Goal: Task Accomplishment & Management: Manage account settings

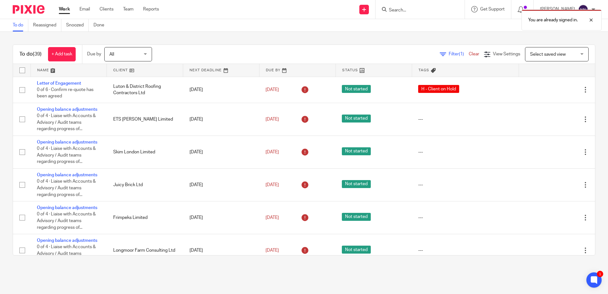
click at [119, 68] on link at bounding box center [145, 70] width 76 height 13
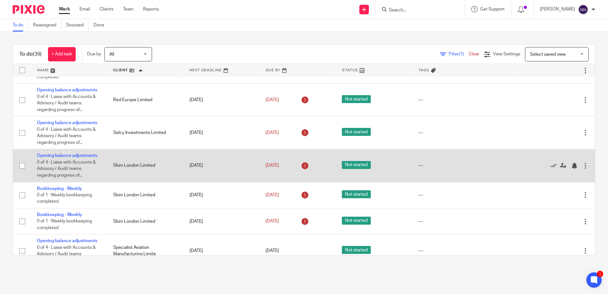
scroll to position [1017, 0]
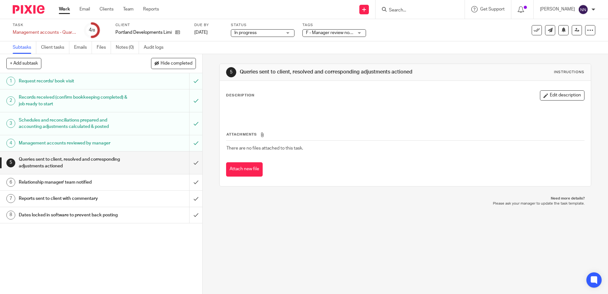
click at [361, 30] on div "F - Manager review notes to be actioned" at bounding box center [334, 33] width 64 height 8
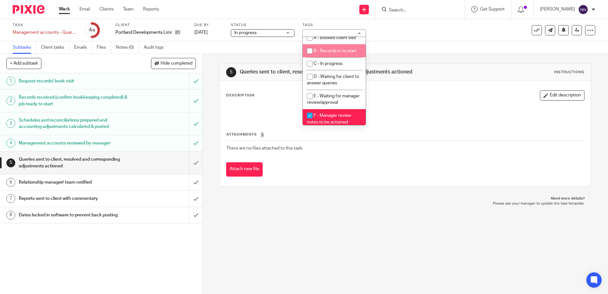
scroll to position [64, 0]
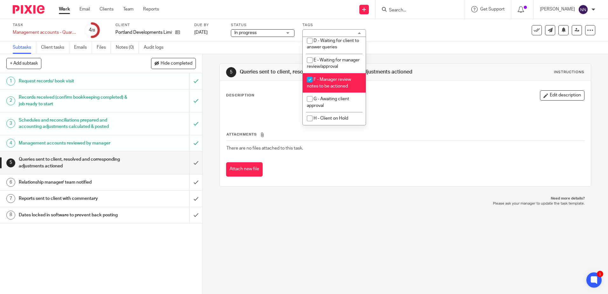
click at [309, 83] on input "checkbox" at bounding box center [309, 79] width 12 height 12
checkbox input "false"
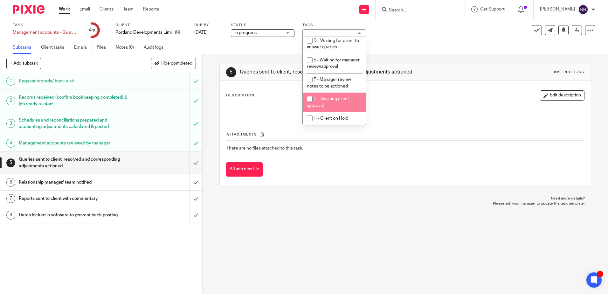
click at [310, 103] on input "checkbox" at bounding box center [309, 99] width 12 height 12
checkbox input "true"
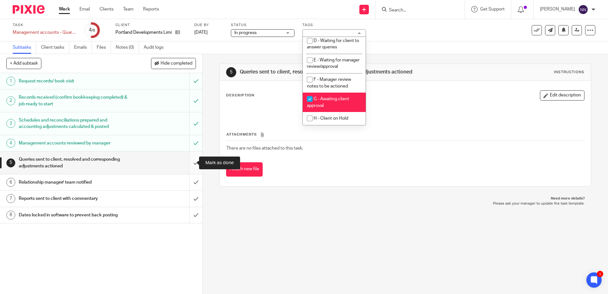
click at [193, 164] on input "submit" at bounding box center [101, 162] width 202 height 23
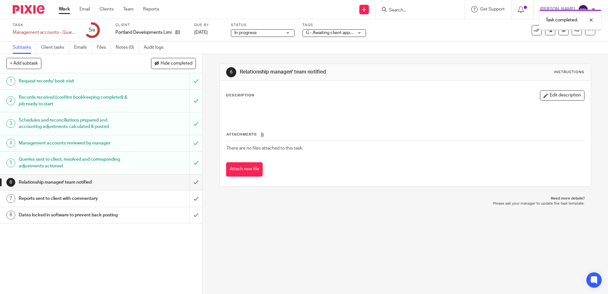
click at [189, 184] on input "submit" at bounding box center [101, 182] width 202 height 16
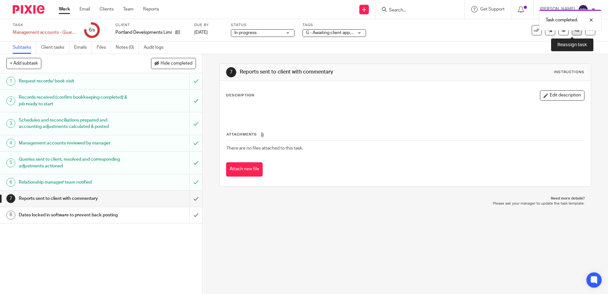
click at [571, 32] on link at bounding box center [576, 30] width 10 height 10
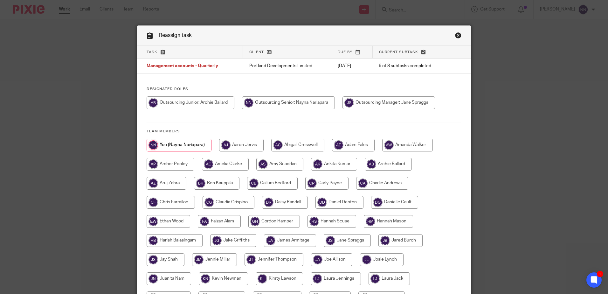
click at [338, 181] on input "radio" at bounding box center [326, 183] width 43 height 13
radio input "true"
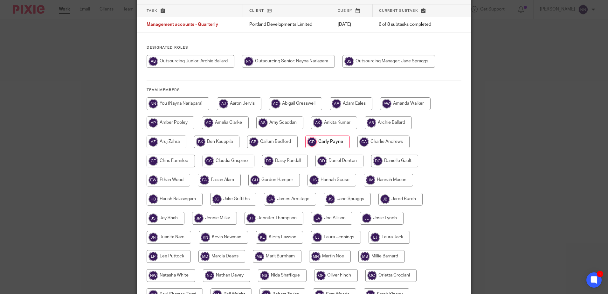
scroll to position [127, 0]
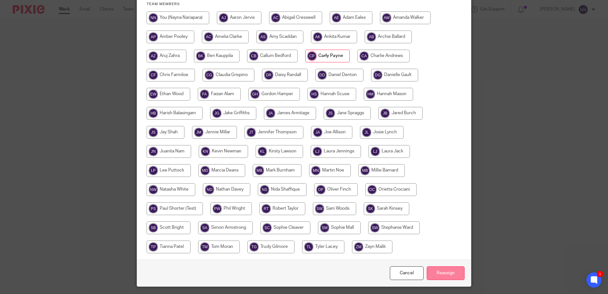
click at [452, 272] on input "Reassign" at bounding box center [445, 273] width 38 height 14
